Goal: Task Accomplishment & Management: Manage account settings

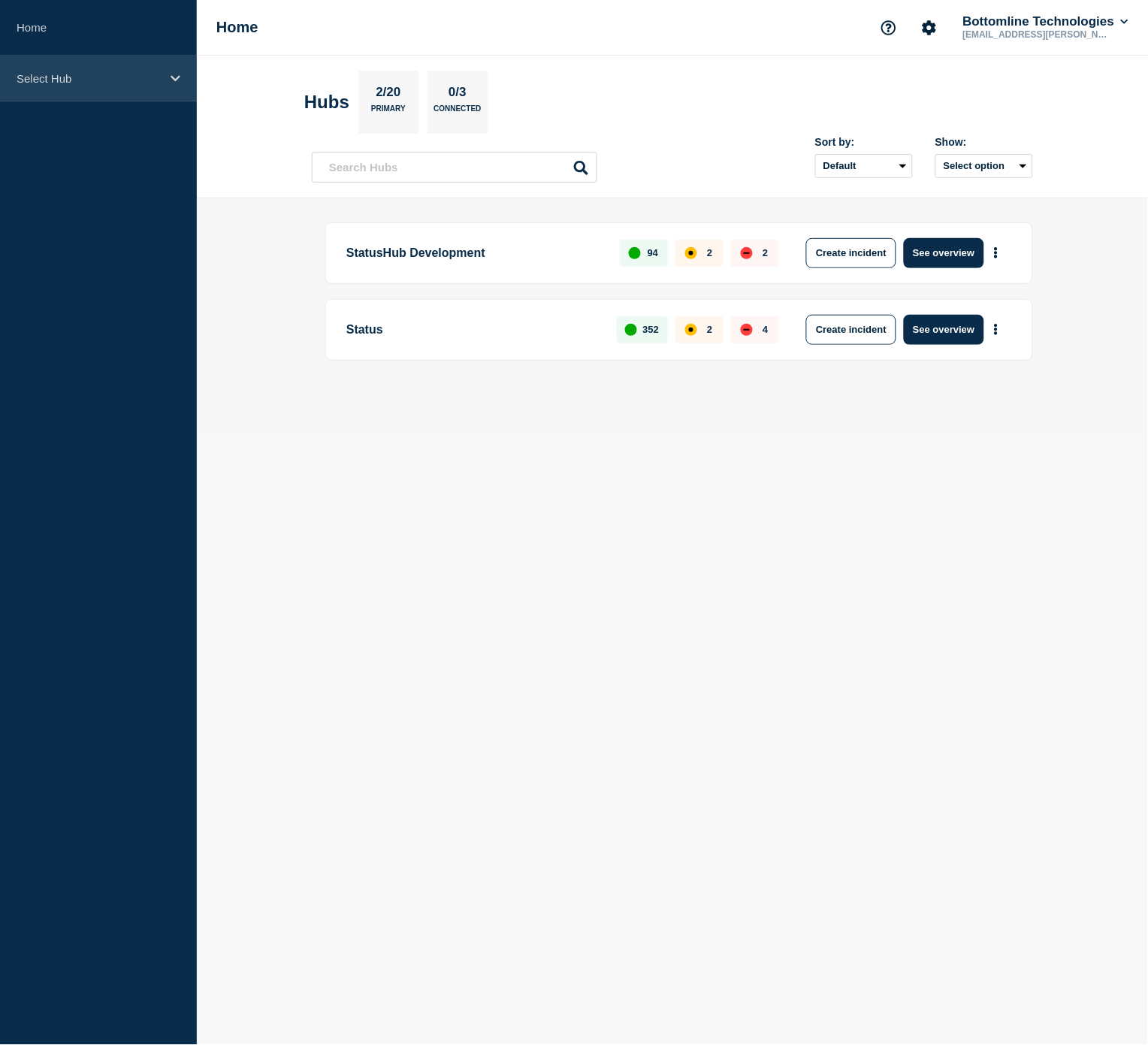
click at [113, 78] on p "Select Hub" at bounding box center [88, 78] width 144 height 13
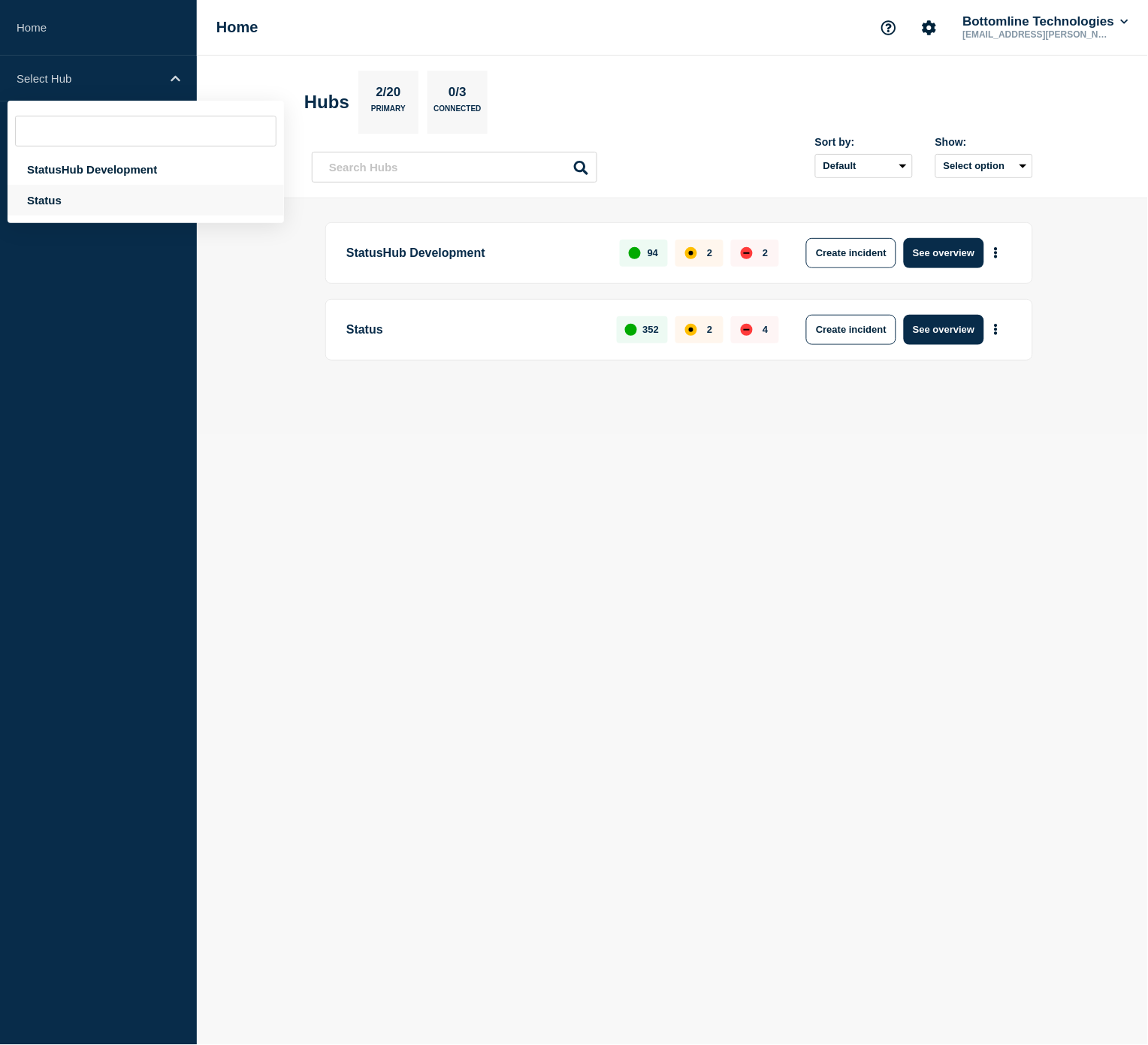
click at [70, 192] on div "Status" at bounding box center [145, 200] width 276 height 30
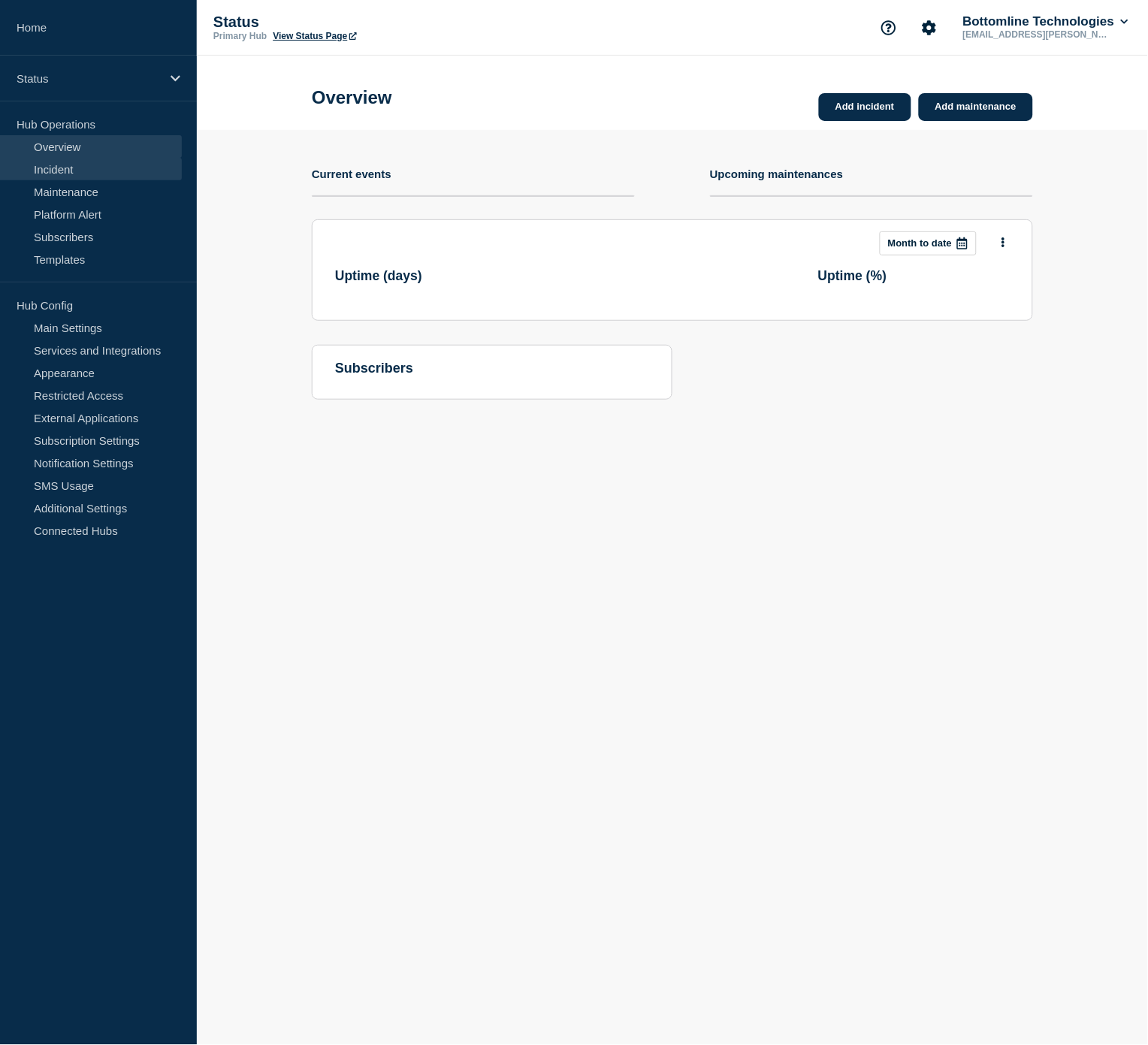
click at [72, 176] on link "Incident" at bounding box center [91, 169] width 182 height 22
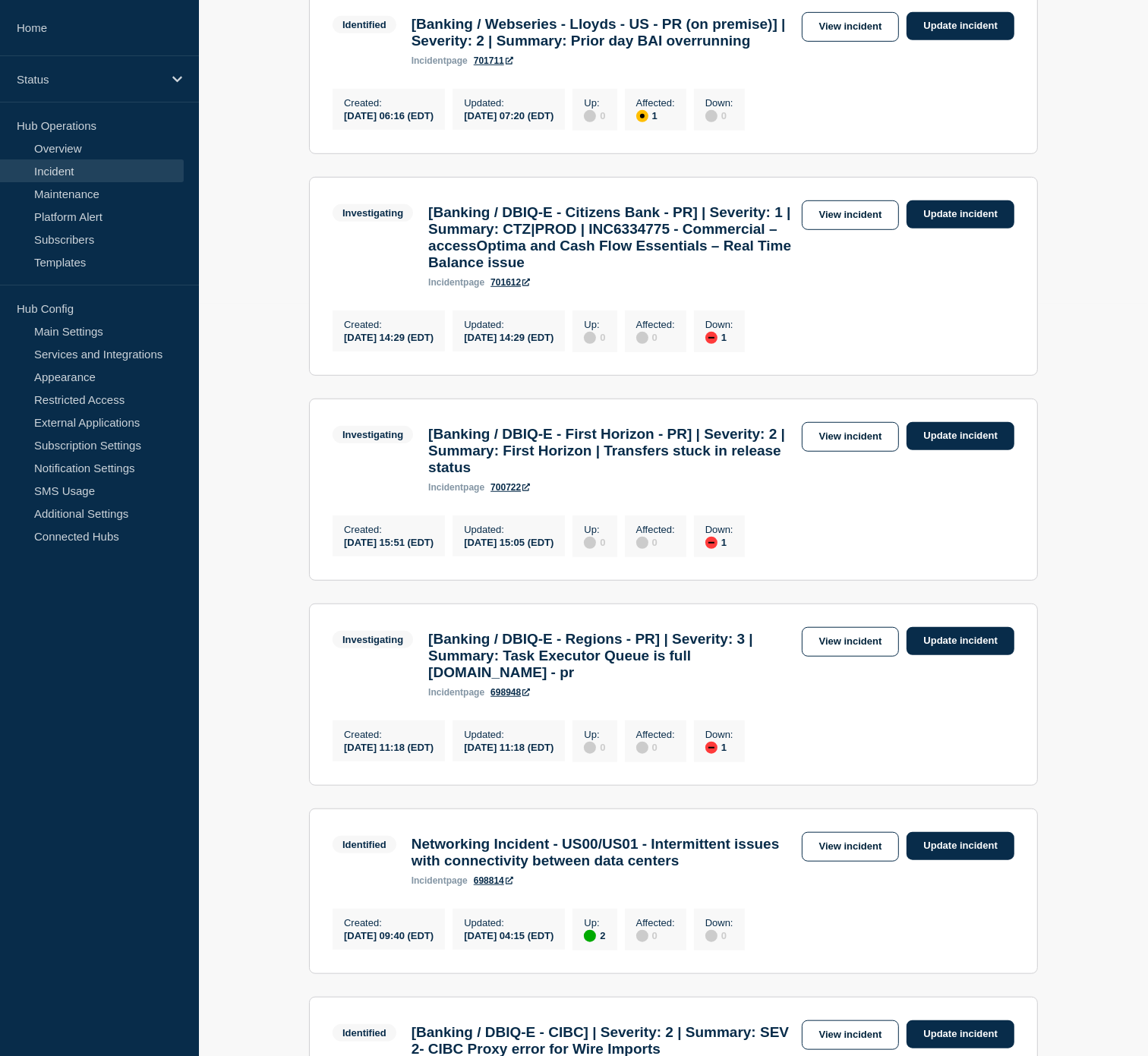
scroll to position [760, 0]
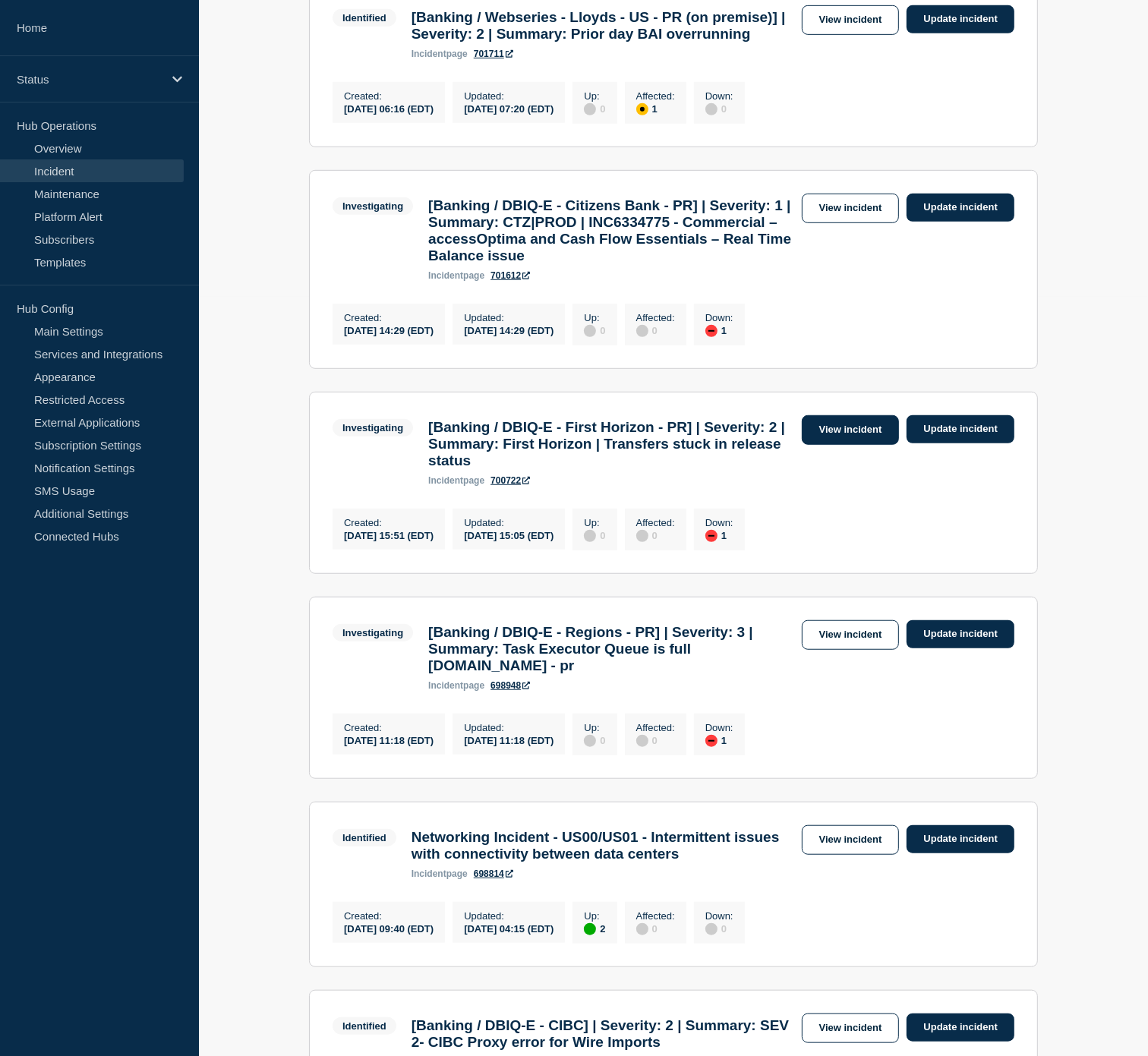
click at [856, 445] on link "View incident" at bounding box center [851, 430] width 98 height 30
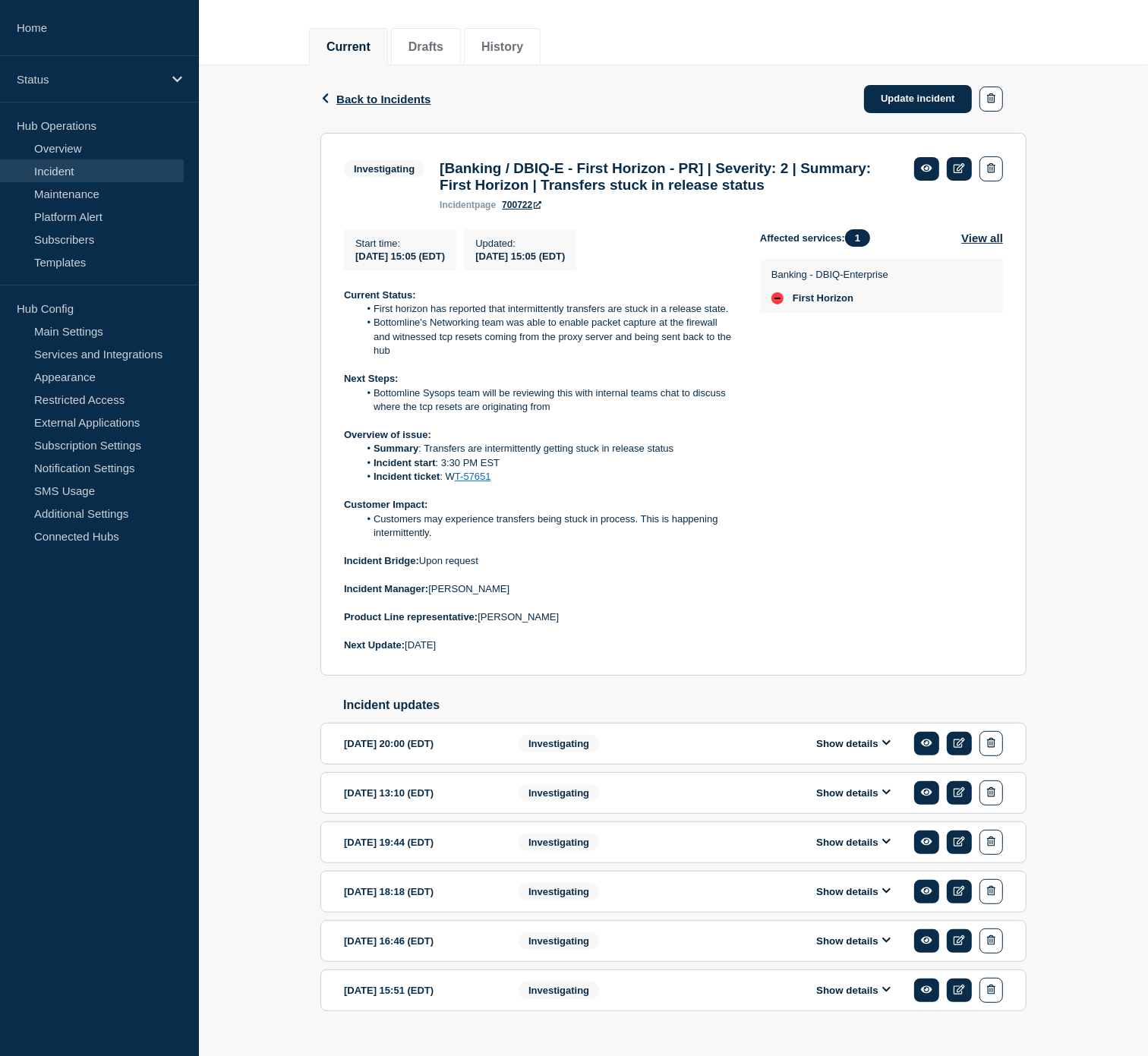
scroll to position [228, 0]
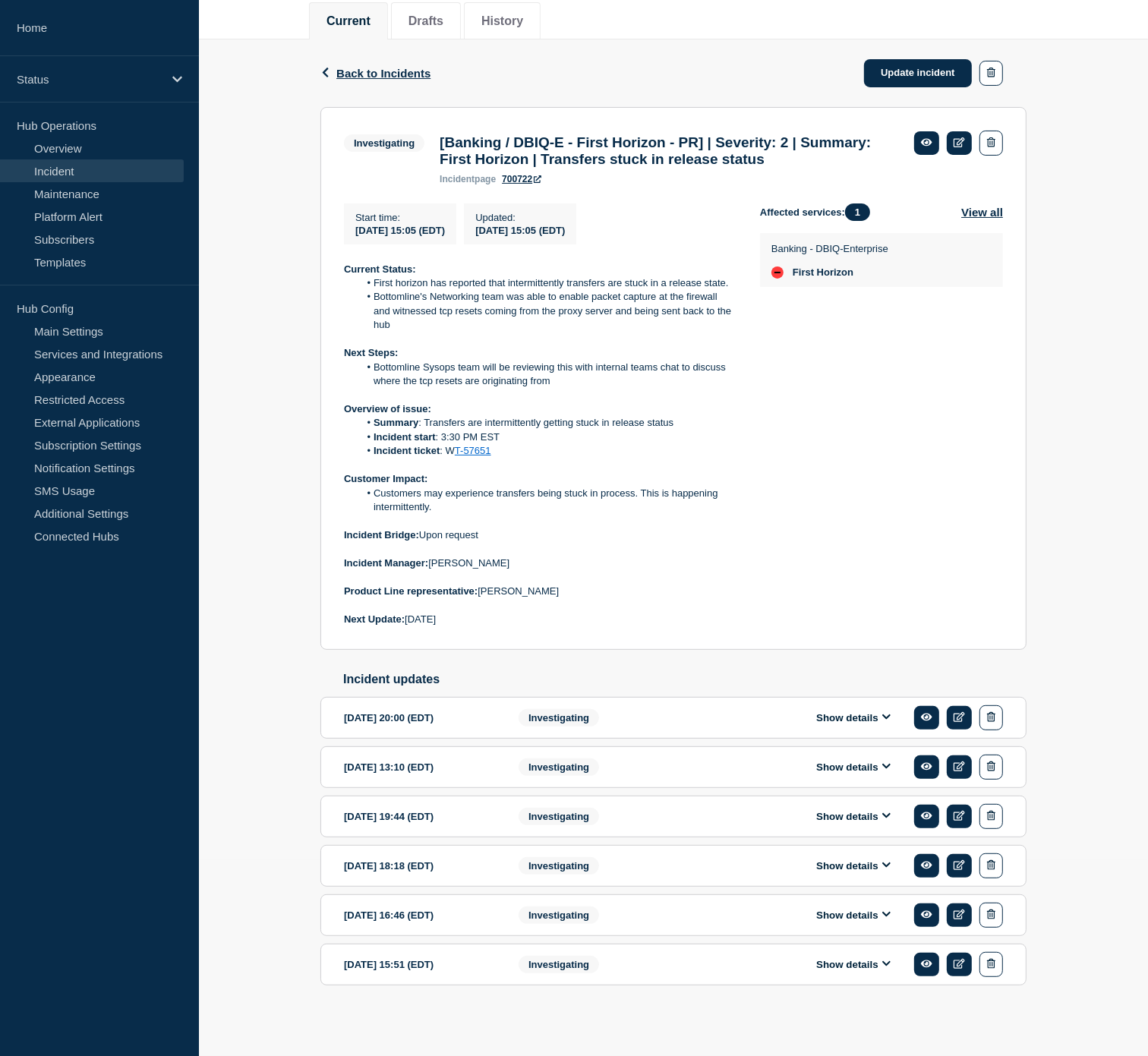
click at [840, 717] on button "Show details" at bounding box center [854, 718] width 83 height 13
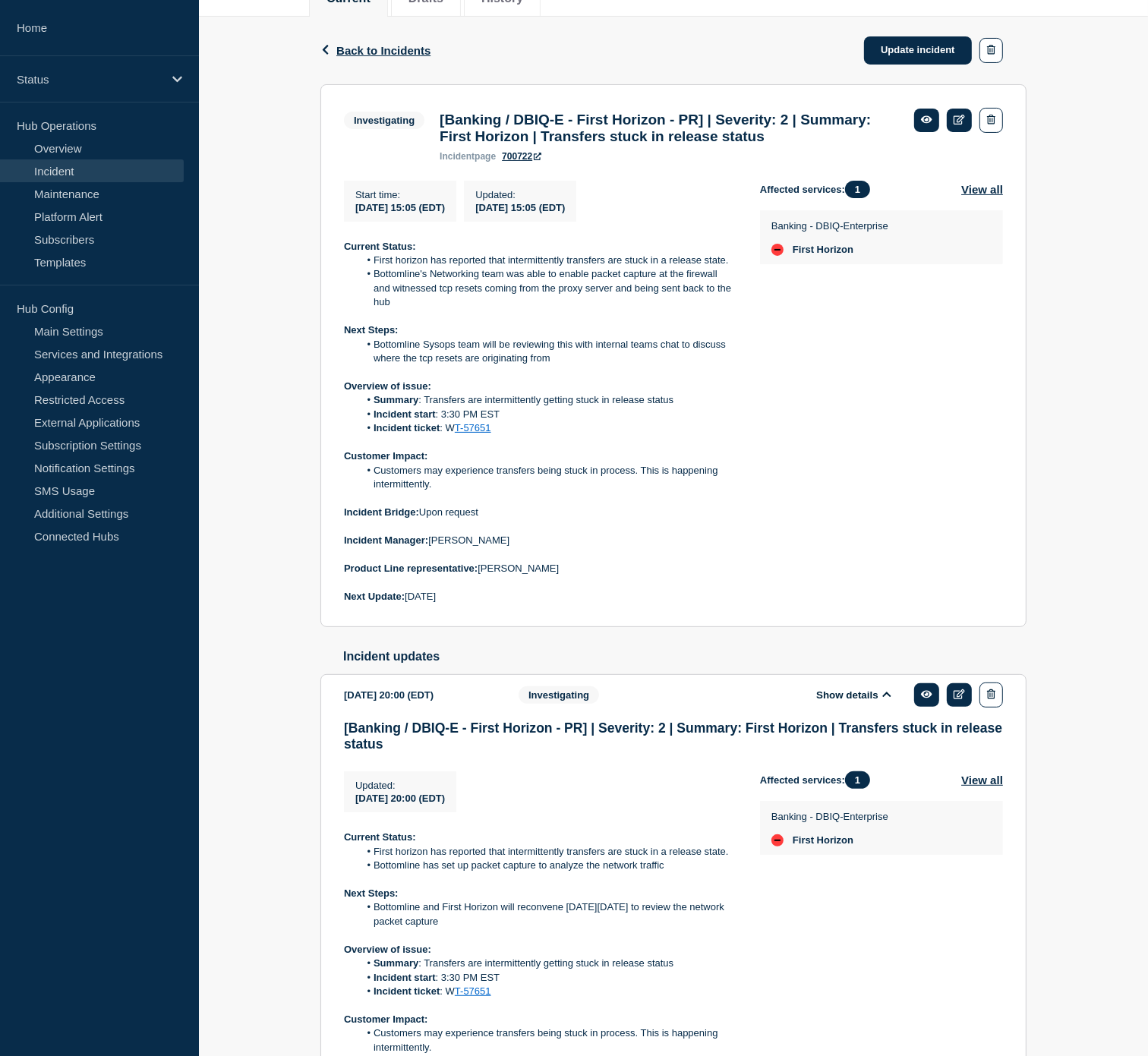
scroll to position [0, 0]
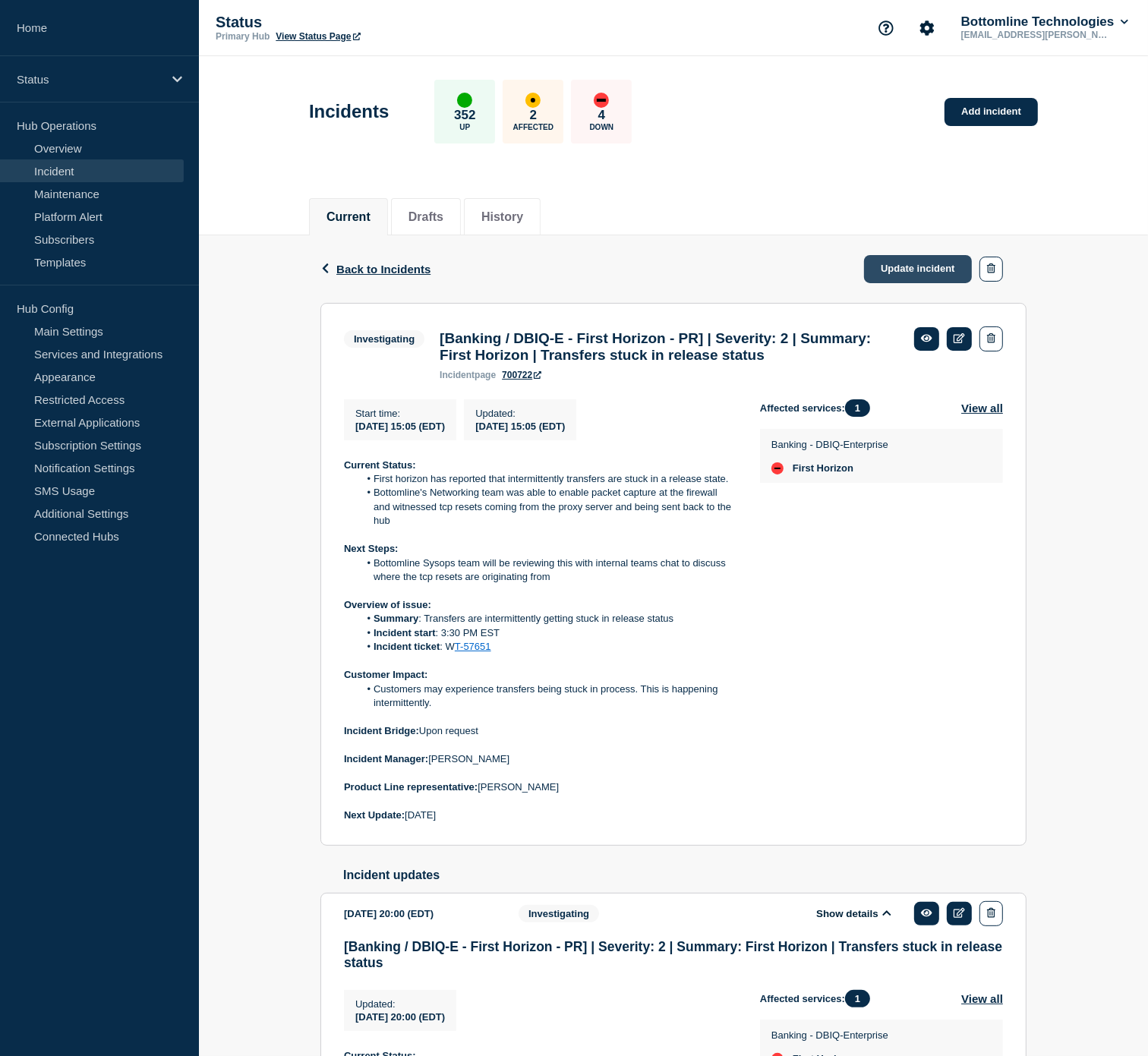
click at [903, 259] on link "Update incident" at bounding box center [917, 269] width 108 height 28
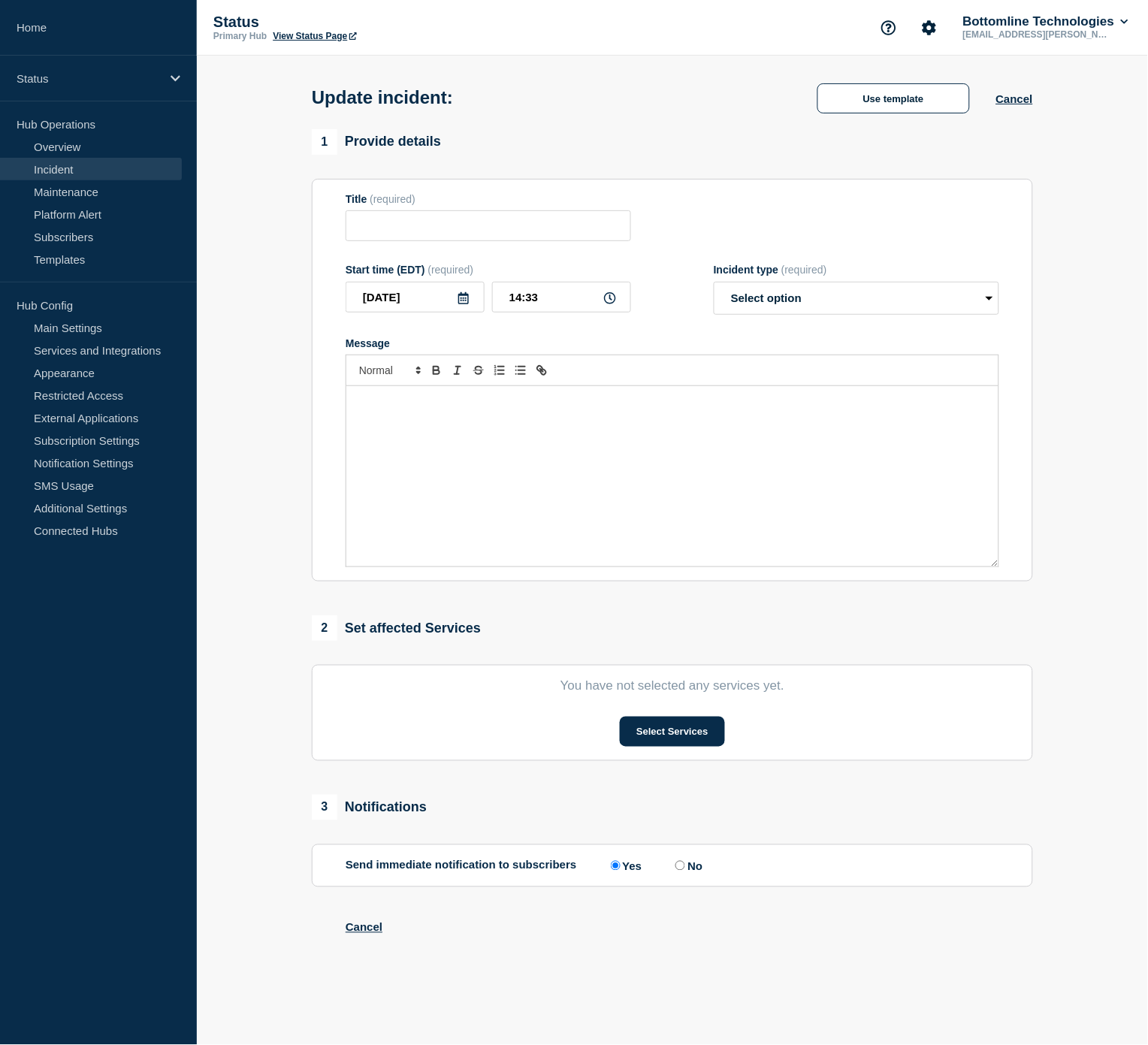
type input "[Banking / DBIQ-E - First Horizon - PR] | Severity: 2 | Summary: First Horizon …"
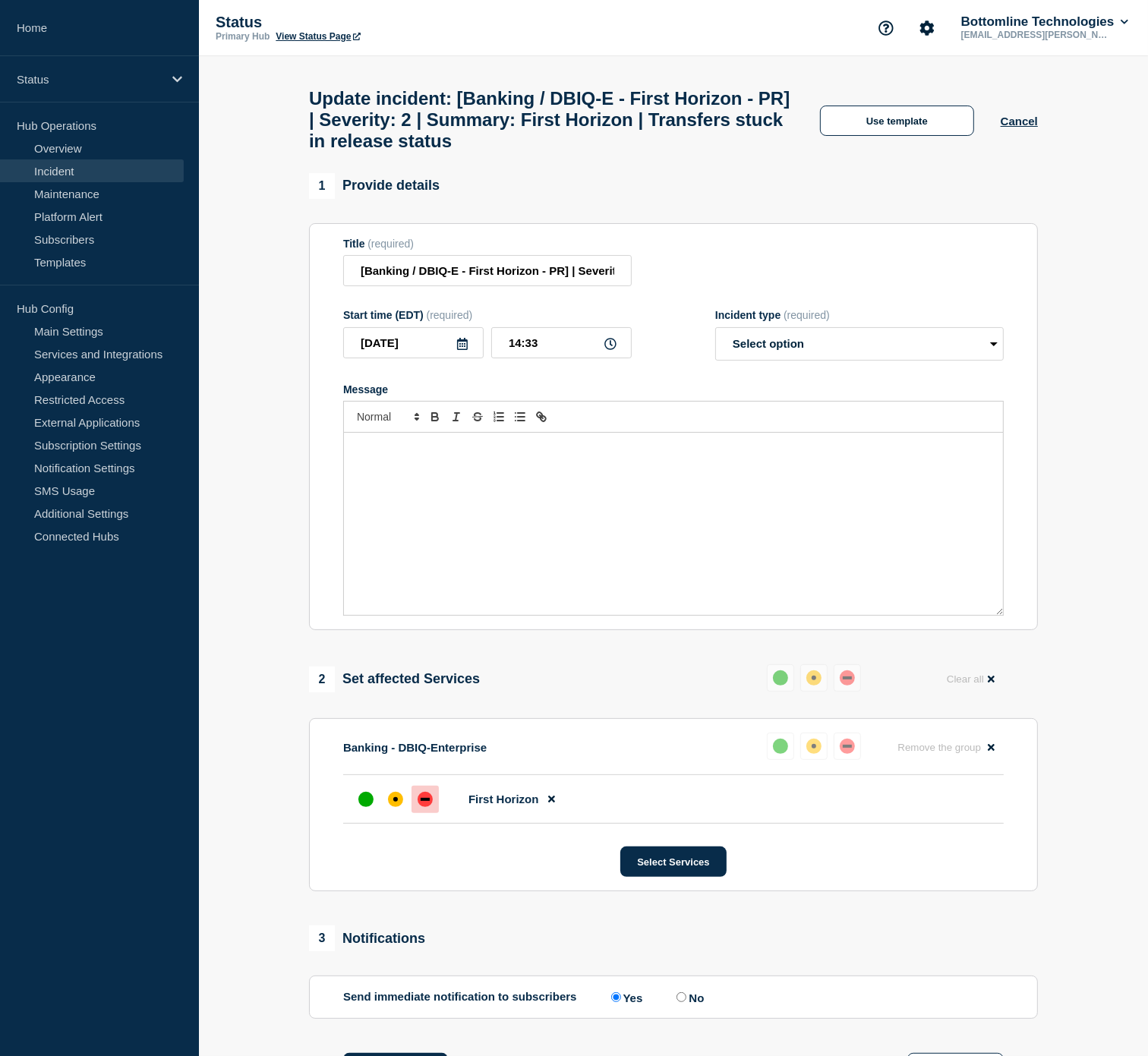
click at [508, 456] on p "Message" at bounding box center [673, 449] width 636 height 14
drag, startPoint x: 854, startPoint y: 367, endPoint x: 867, endPoint y: 281, distance: 87.0
click at [854, 358] on select "Select option Investigating Identified Monitoring Resolved" at bounding box center [859, 344] width 288 height 34
click at [638, 470] on div "Message" at bounding box center [673, 524] width 659 height 182
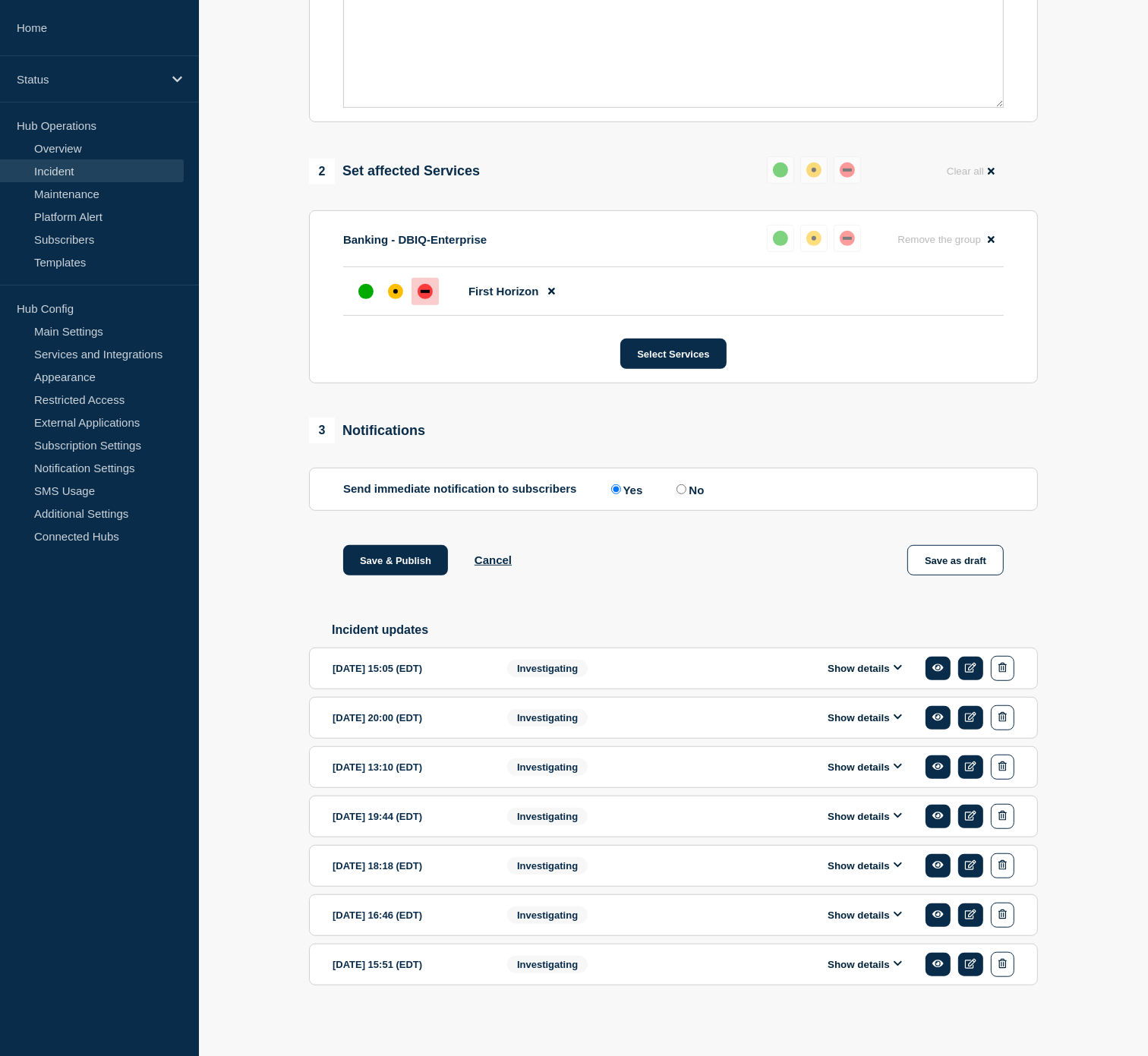
scroll to position [527, 0]
click at [854, 663] on button "Show details" at bounding box center [864, 669] width 83 height 13
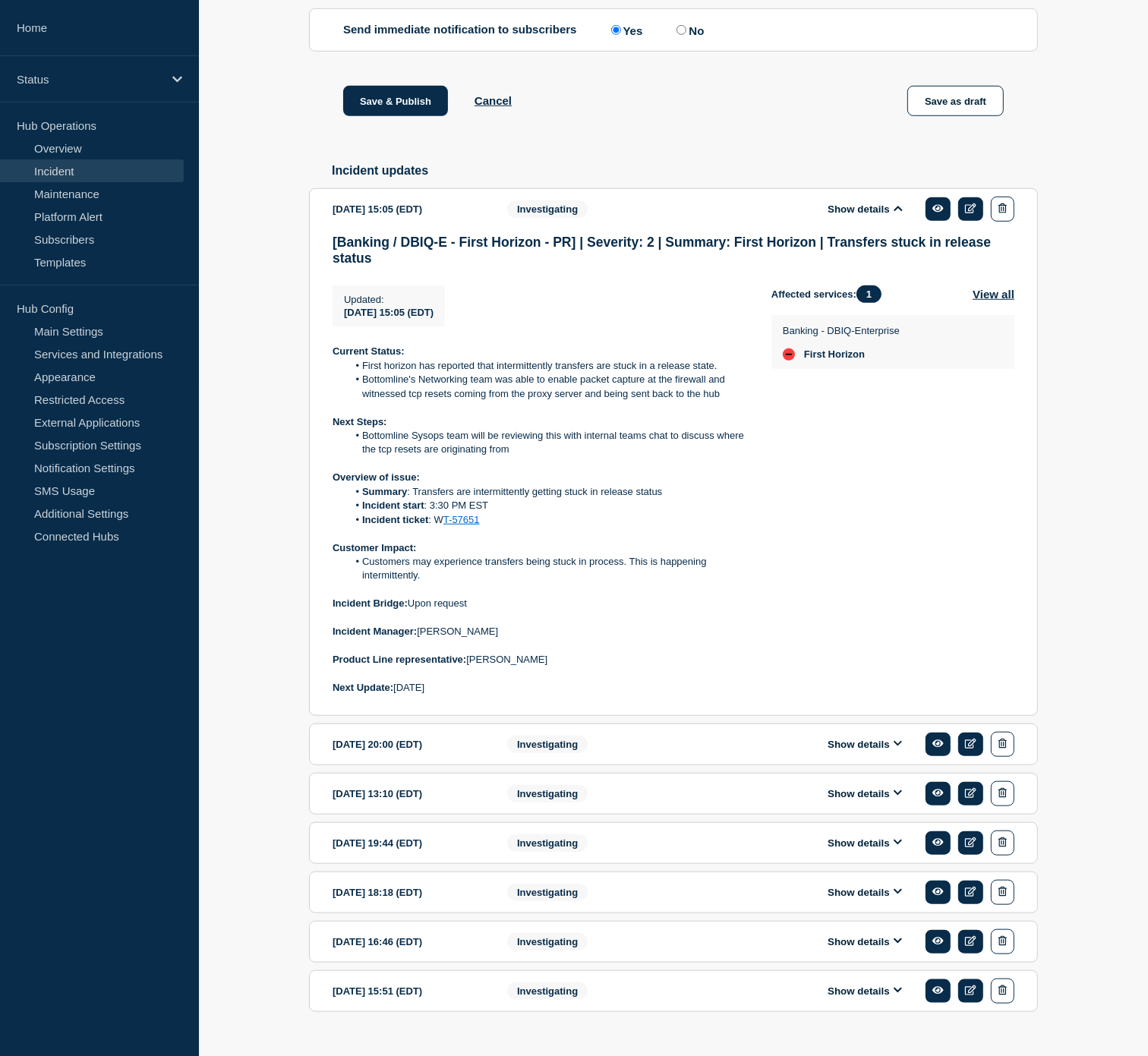
scroll to position [1013, 0]
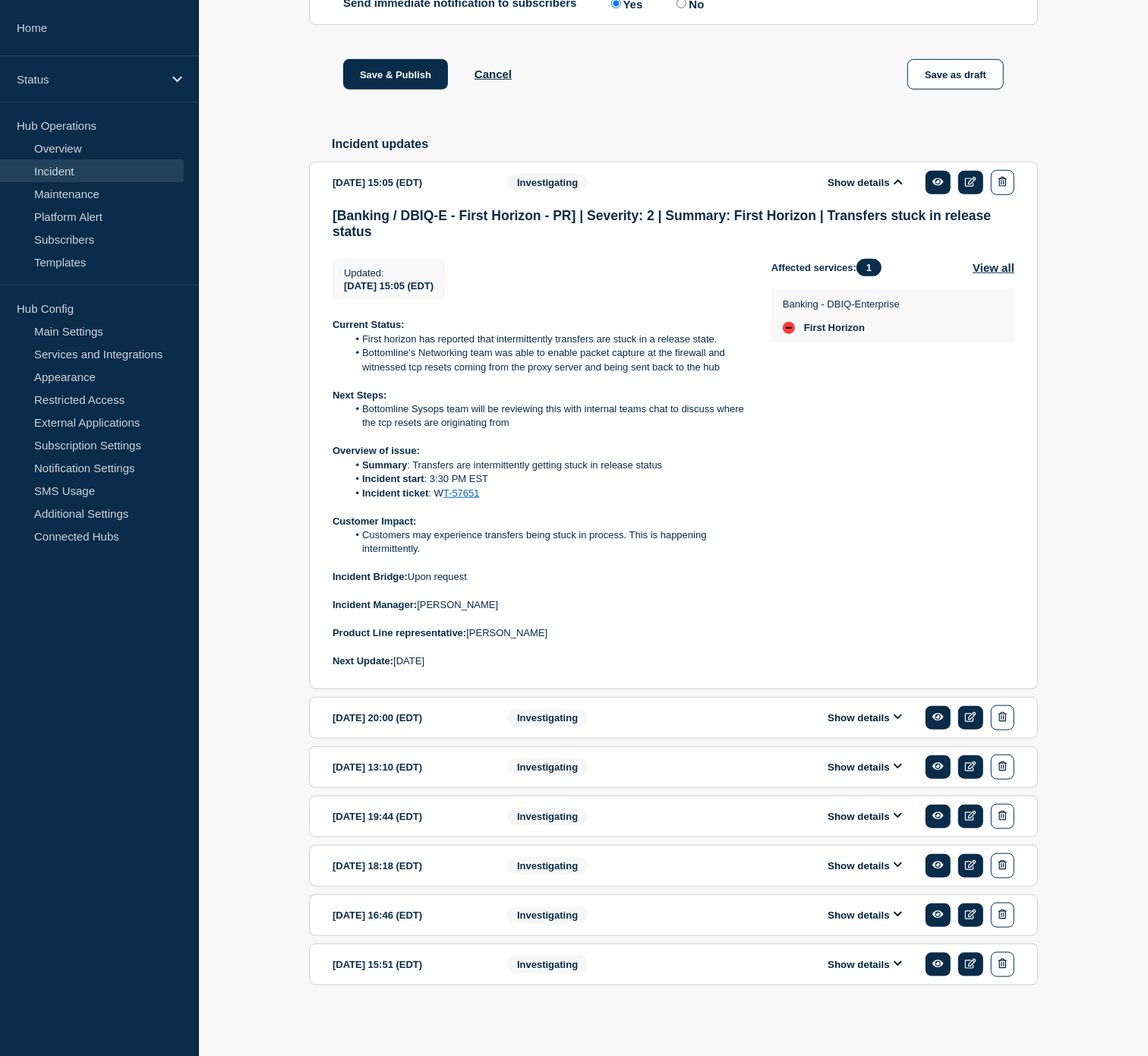
drag, startPoint x: 510, startPoint y: 658, endPoint x: 306, endPoint y: 320, distance: 394.8
click at [306, 320] on div "1 Provide details Title (required) [Banking / DBIQ-E - First Horizon - PR] | Se…" at bounding box center [674, 106] width 747 height 1855
copy div "Current Status: First horizon has reported that intermittently transfers are st…"
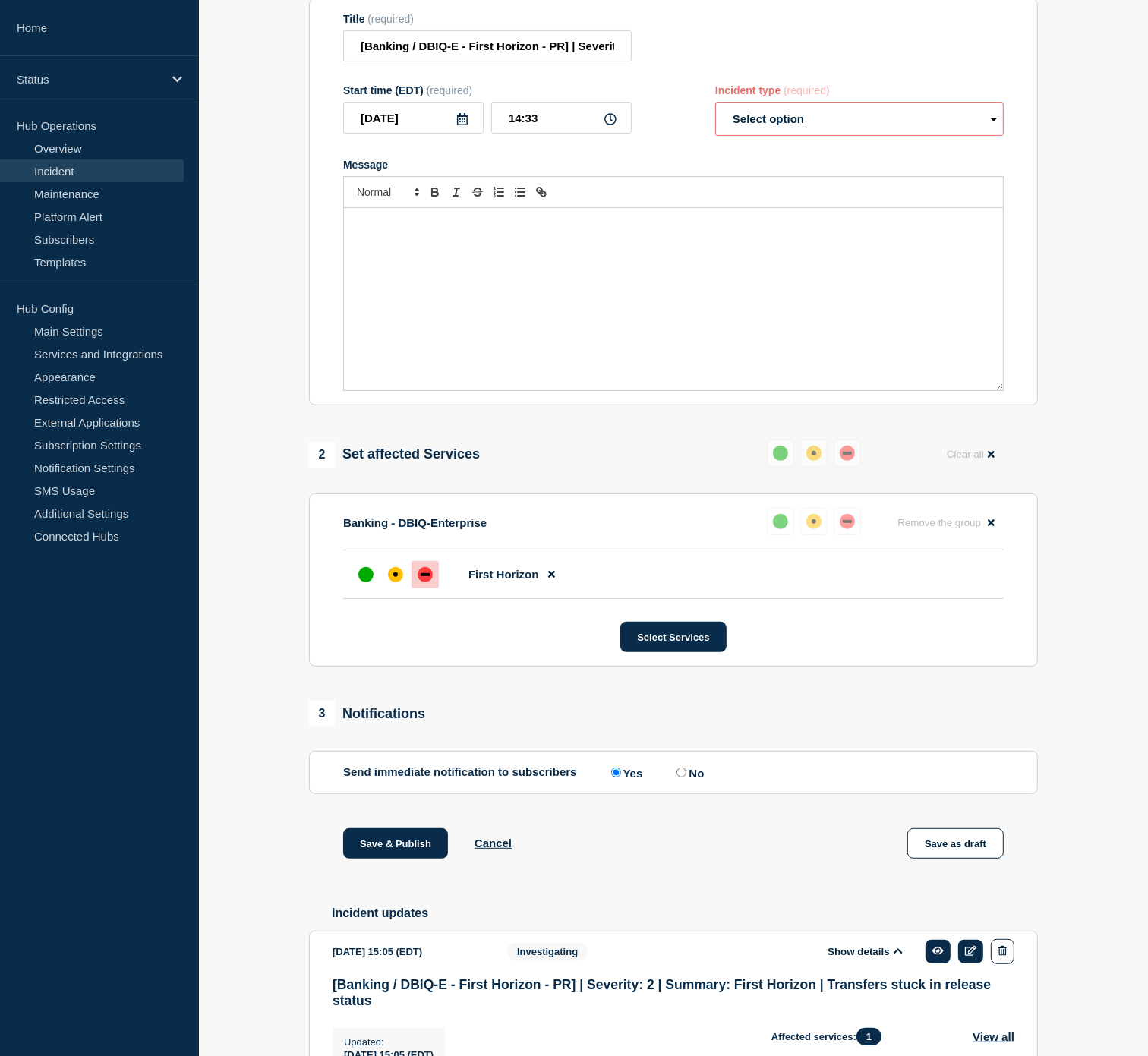
scroll to position [85, 0]
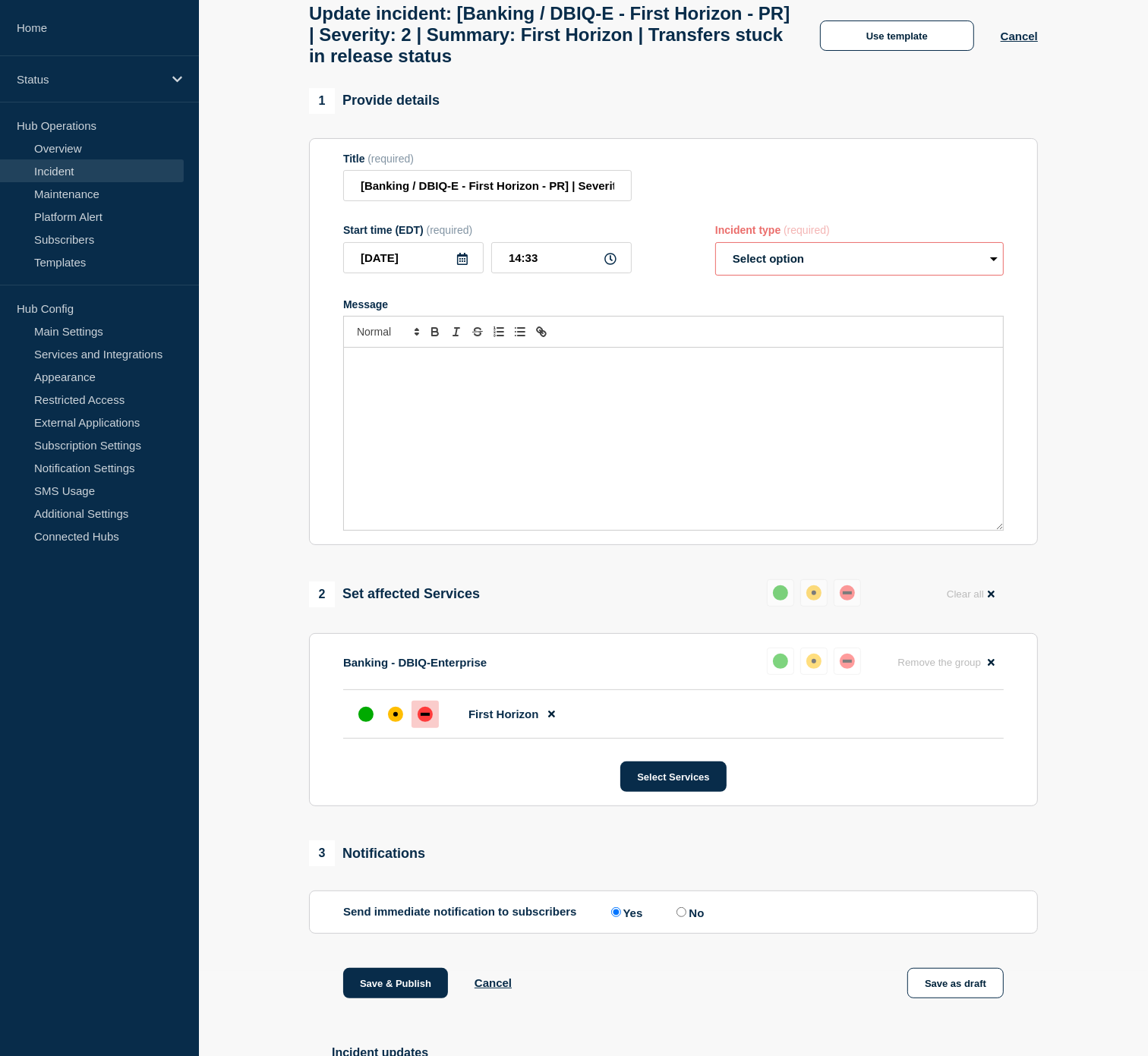
click at [423, 429] on div "Message" at bounding box center [673, 439] width 659 height 182
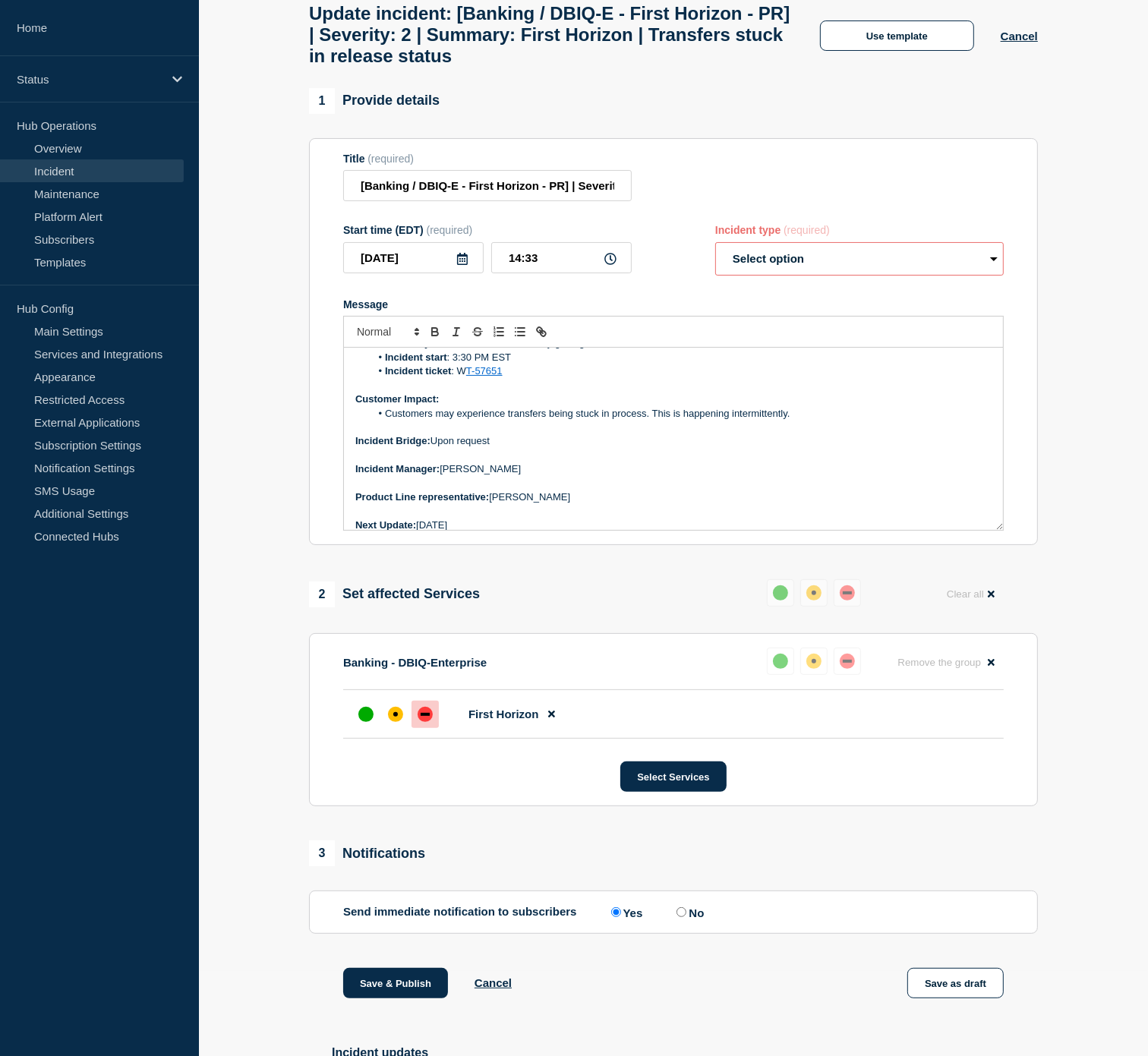
click at [813, 266] on select "Select option Investigating Identified Monitoring Resolved" at bounding box center [859, 258] width 288 height 34
select select "investigating"
click at [715, 256] on select "Select option Investigating Identified Monitoring Resolved" at bounding box center [859, 258] width 288 height 34
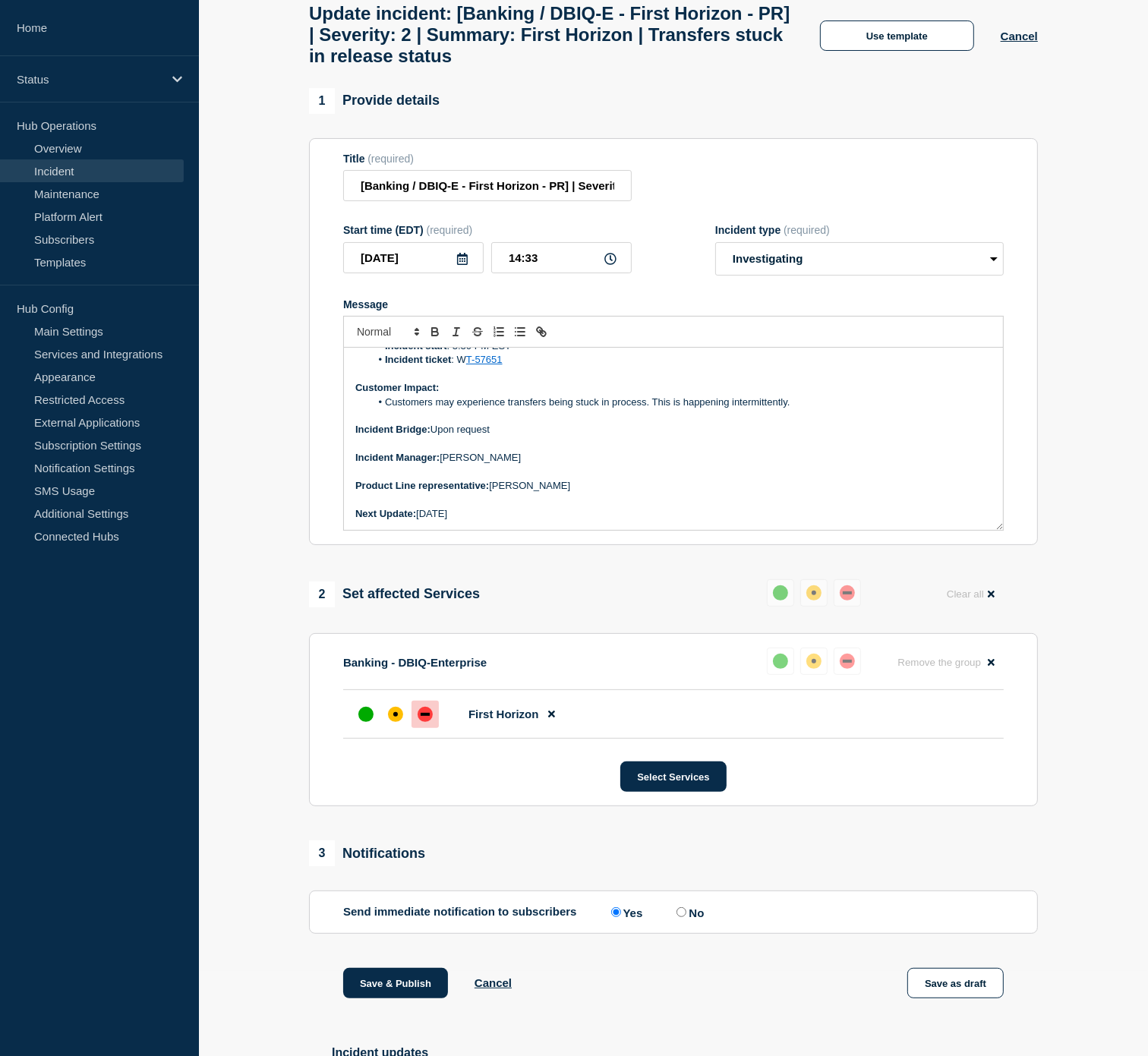
drag, startPoint x: 457, startPoint y: 534, endPoint x: 419, endPoint y: 530, distance: 38.2
click at [419, 521] on p "Next Update: [DATE]" at bounding box center [673, 514] width 636 height 14
click at [507, 521] on p "Next Update: [DATE]" at bounding box center [673, 514] width 636 height 14
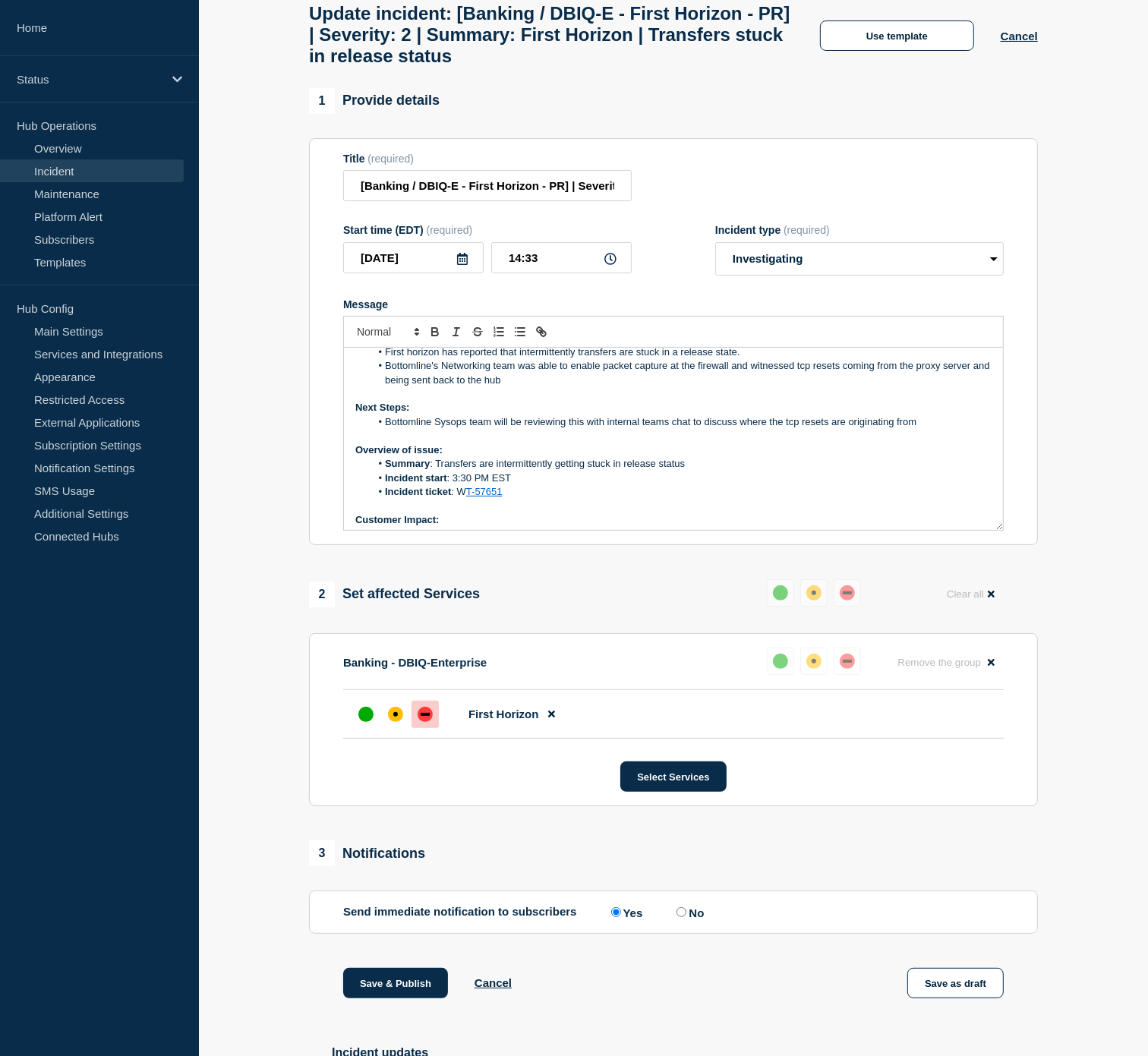
scroll to position [0, 0]
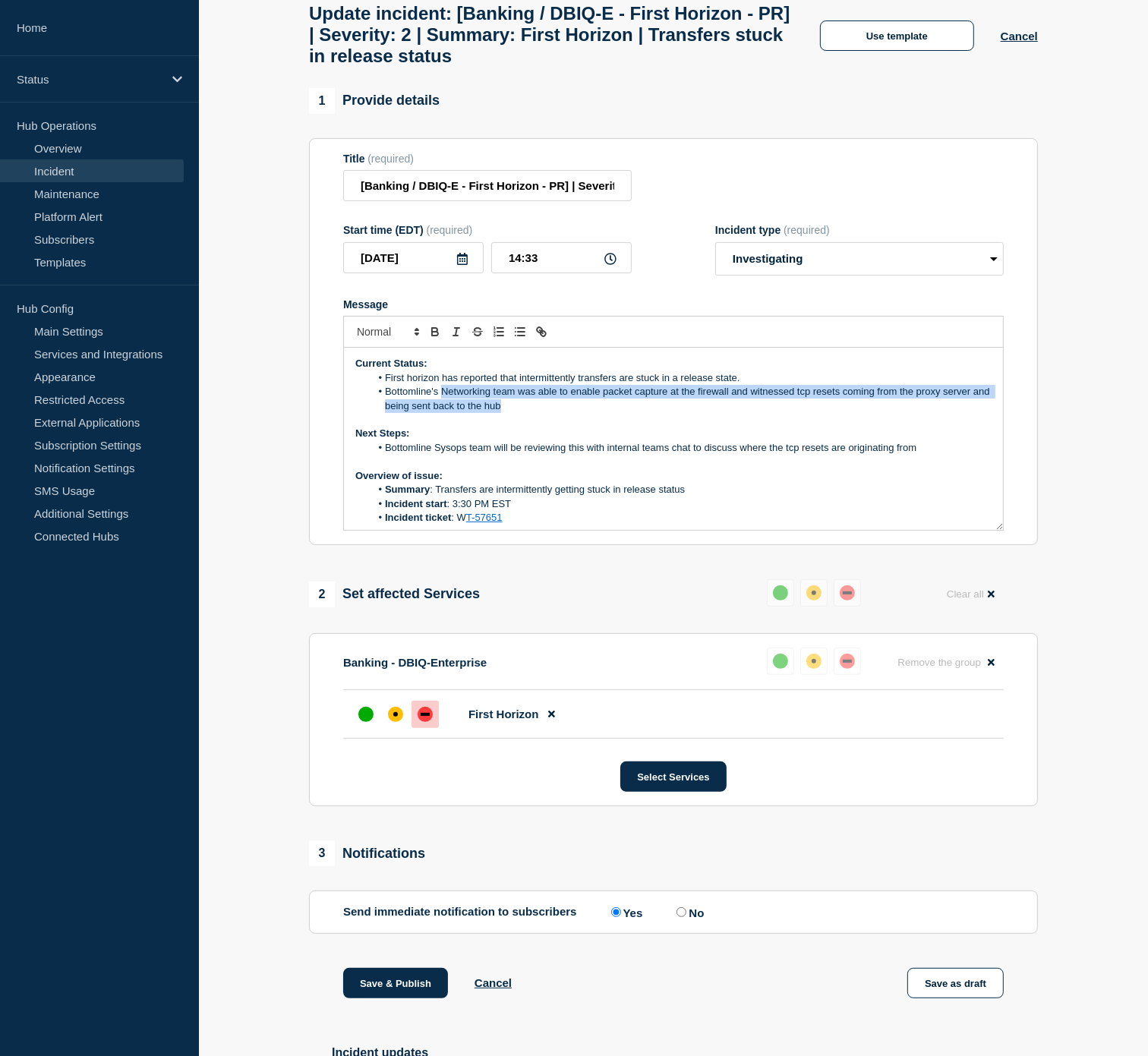
drag, startPoint x: 527, startPoint y: 420, endPoint x: 442, endPoint y: 400, distance: 87.3
click at [442, 400] on li "Bottomline's Networking team was able to enable packet capture at the firewall …" at bounding box center [681, 399] width 622 height 28
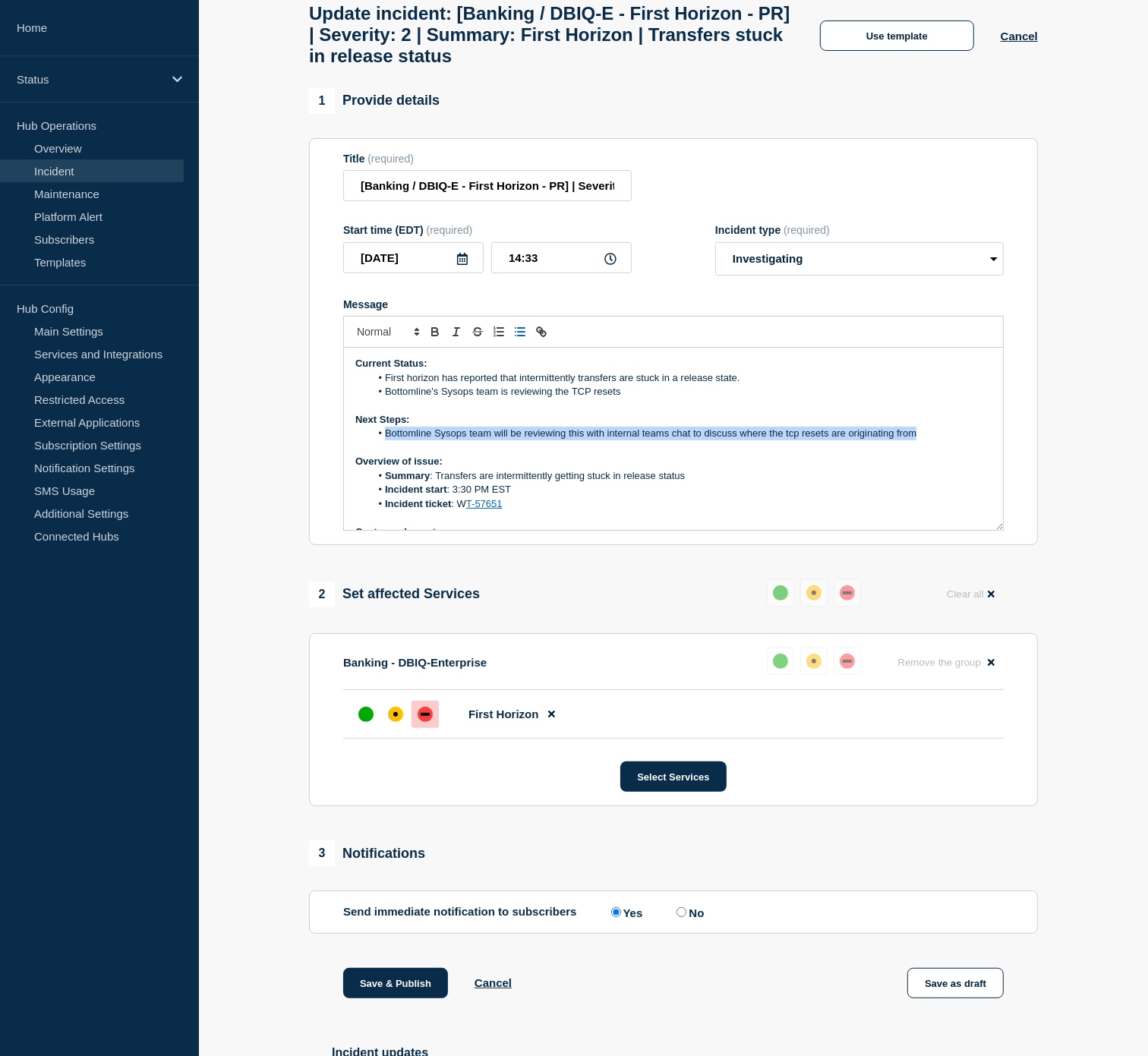
drag, startPoint x: 930, startPoint y: 442, endPoint x: 487, endPoint y: 436, distance: 443.0
click at [487, 436] on div "Current Status: First horizon has reported that intermittently transfers are st…" at bounding box center [673, 439] width 659 height 182
click at [678, 399] on li "Bottomline's Sysops team is reviewing the TCP resets" at bounding box center [681, 392] width 622 height 14
drag, startPoint x: 915, startPoint y: 447, endPoint x: 446, endPoint y: 433, distance: 469.2
click at [446, 433] on div "Current Status: First horizon has reported that intermittently transfers are st…" at bounding box center [673, 439] width 659 height 182
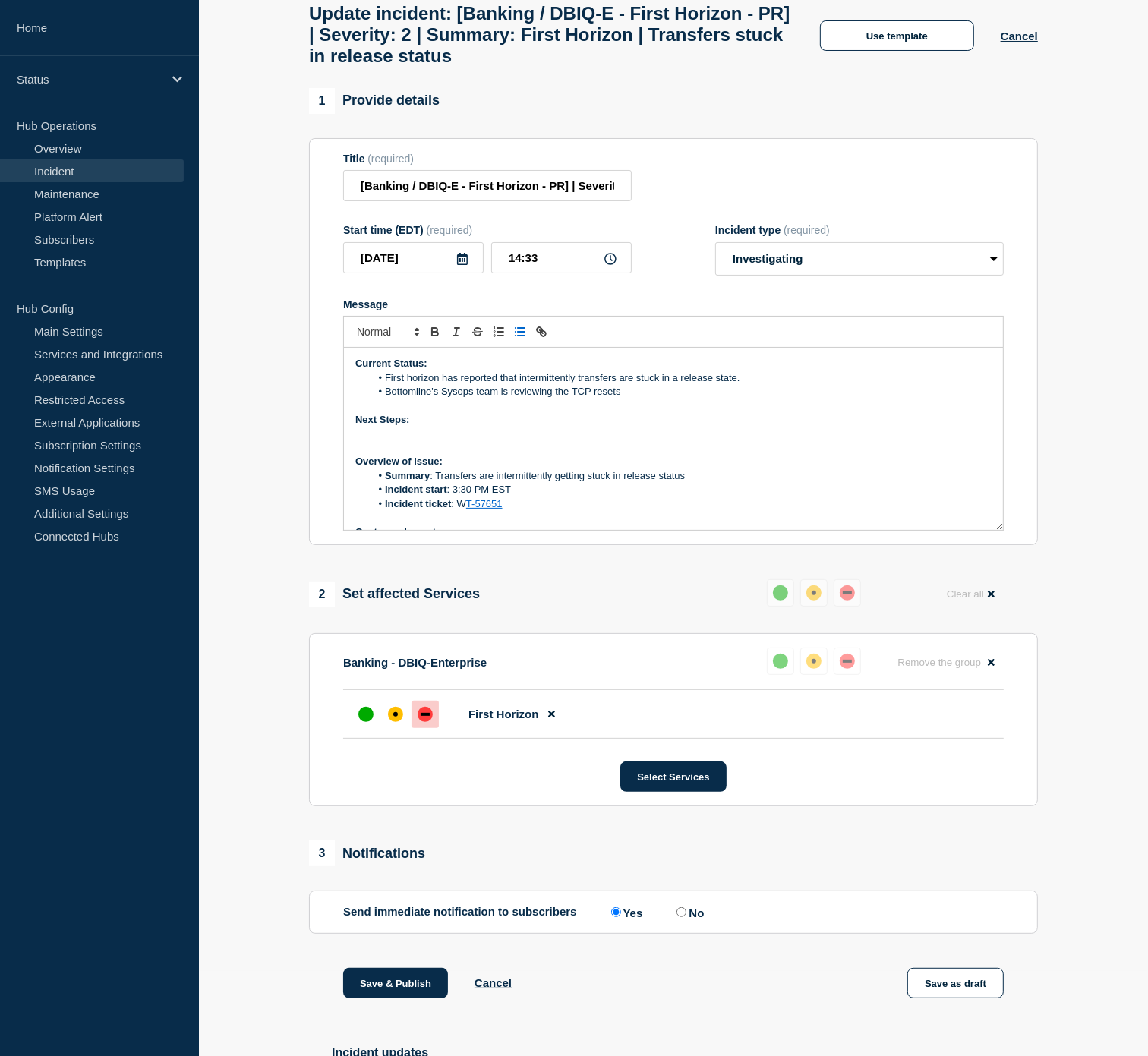
click at [519, 339] on icon "Toggle bulleted list" at bounding box center [519, 332] width 14 height 14
